Goal: Transaction & Acquisition: Purchase product/service

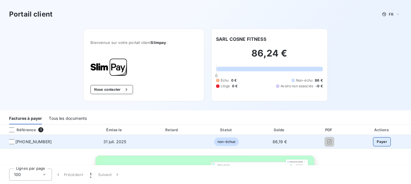
click at [385, 141] on button "Payer" at bounding box center [382, 141] width 18 height 9
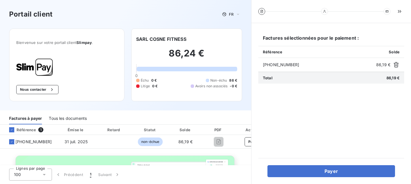
click at [350, 178] on div "Factures sélectionnées pour le paiement : Référence Solde 25-07-0115625 86,19 €…" at bounding box center [331, 103] width 160 height 161
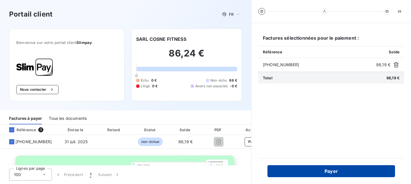
click at [356, 170] on button "Payer" at bounding box center [331, 171] width 128 height 12
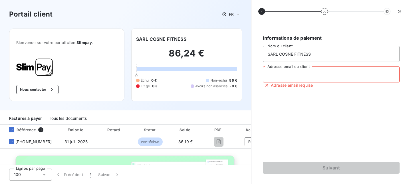
click at [310, 80] on input "Adresse email du client" at bounding box center [331, 74] width 137 height 16
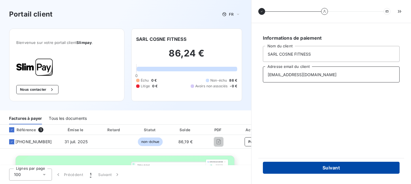
type input "sebastien.clubvert@gmail.com"
click at [310, 165] on button "Suivant" at bounding box center [331, 168] width 137 height 12
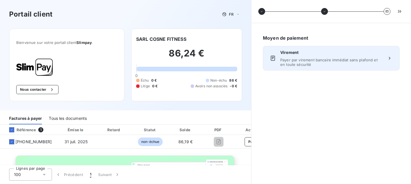
click at [356, 53] on span "Virement" at bounding box center [331, 53] width 102 height 6
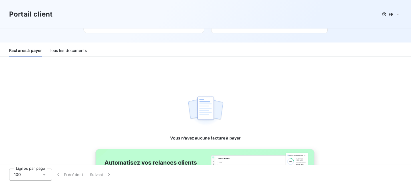
scroll to position [121, 0]
